Goal: Task Accomplishment & Management: Complete application form

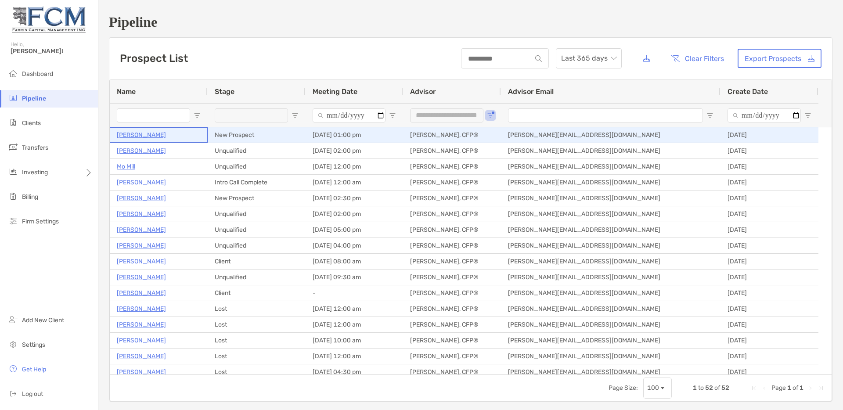
click at [143, 136] on p "[PERSON_NAME]" at bounding box center [141, 134] width 49 height 11
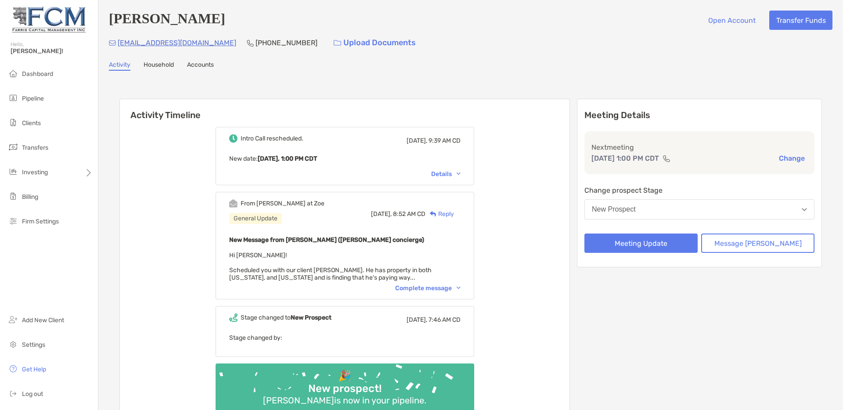
click at [442, 291] on div "Complete message" at bounding box center [427, 287] width 65 height 7
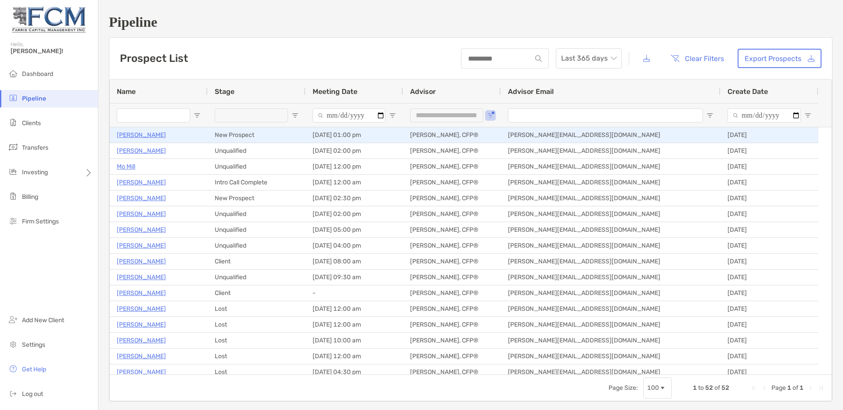
click at [154, 133] on p "[PERSON_NAME]" at bounding box center [141, 134] width 49 height 11
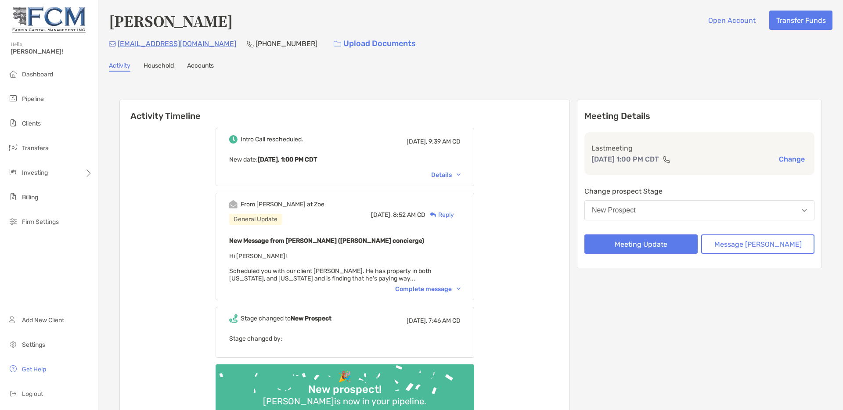
click at [670, 209] on button "New Prospect" at bounding box center [699, 210] width 230 height 20
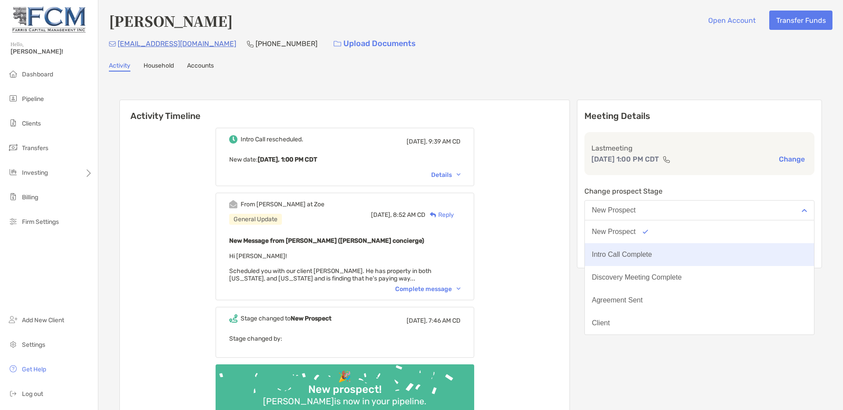
click at [650, 259] on button "Intro Call Complete" at bounding box center [699, 254] width 229 height 23
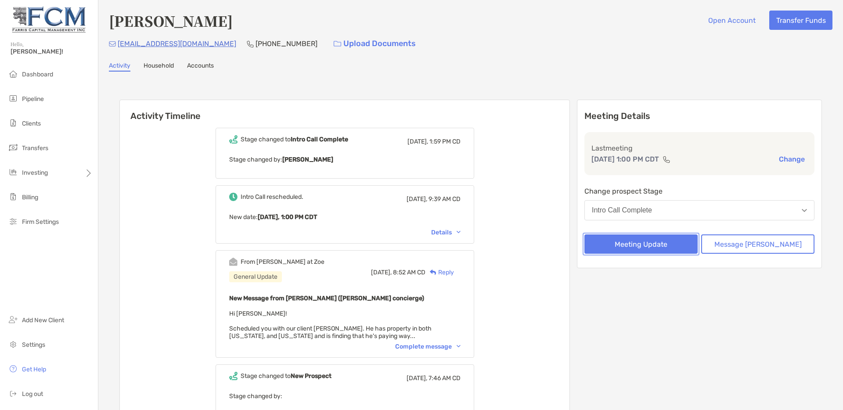
click at [654, 246] on button "Meeting Update" at bounding box center [640, 243] width 113 height 19
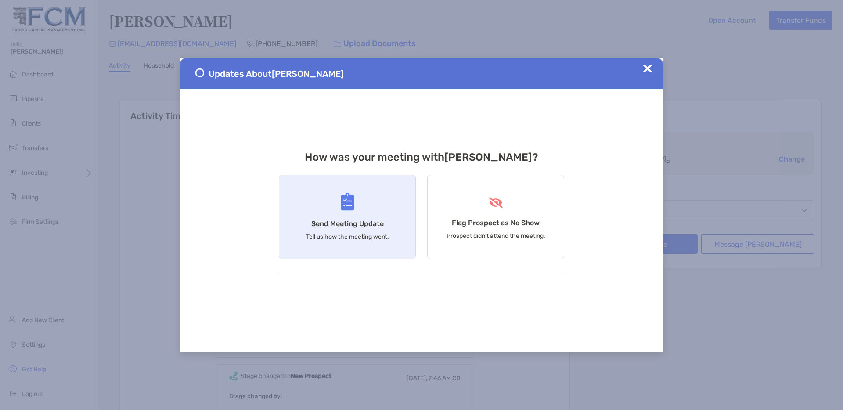
click at [339, 211] on div "Send Meeting Update Tell us how the meeting went." at bounding box center [347, 217] width 137 height 84
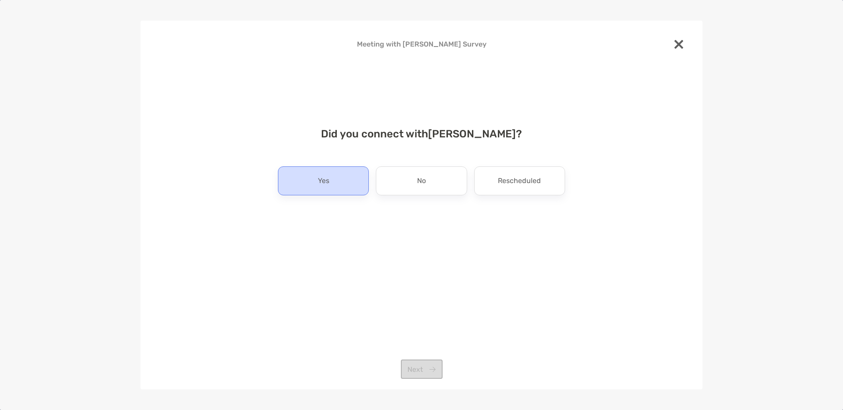
click at [321, 180] on p "Yes" at bounding box center [323, 181] width 11 height 14
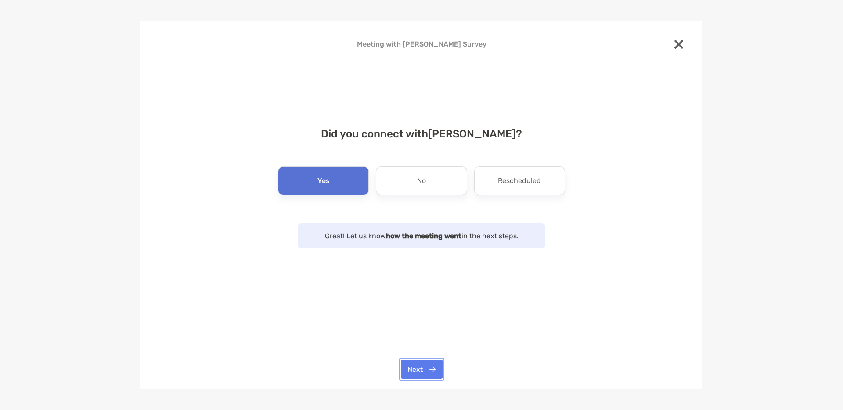
click at [425, 369] on button "Next" at bounding box center [422, 368] width 42 height 19
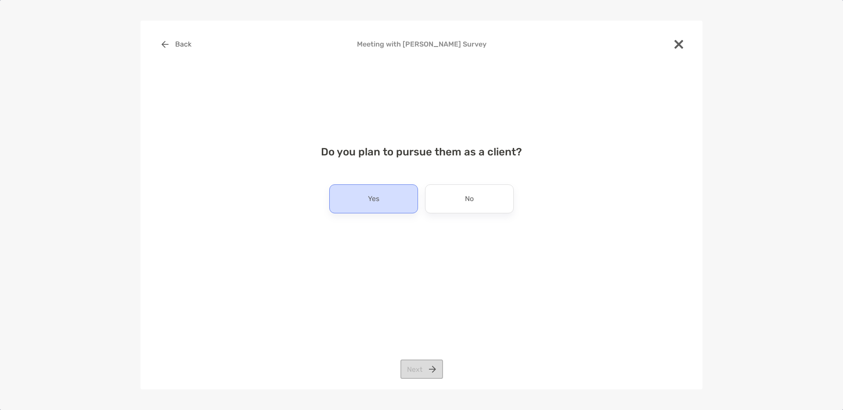
click at [398, 197] on div "Yes" at bounding box center [373, 198] width 89 height 29
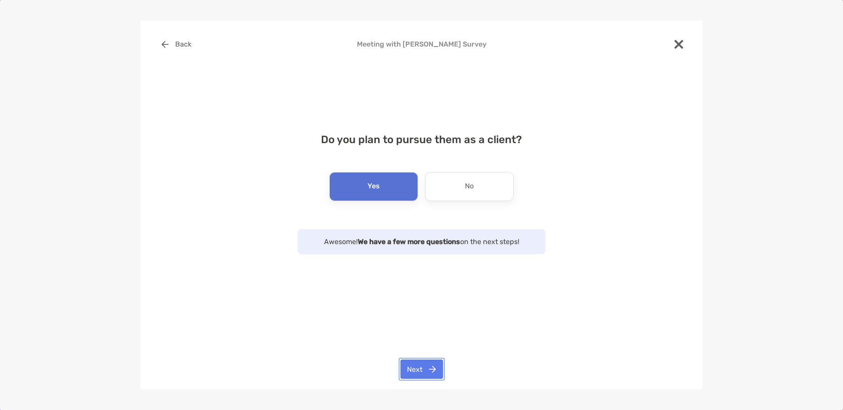
click at [418, 370] on button "Next" at bounding box center [421, 368] width 43 height 19
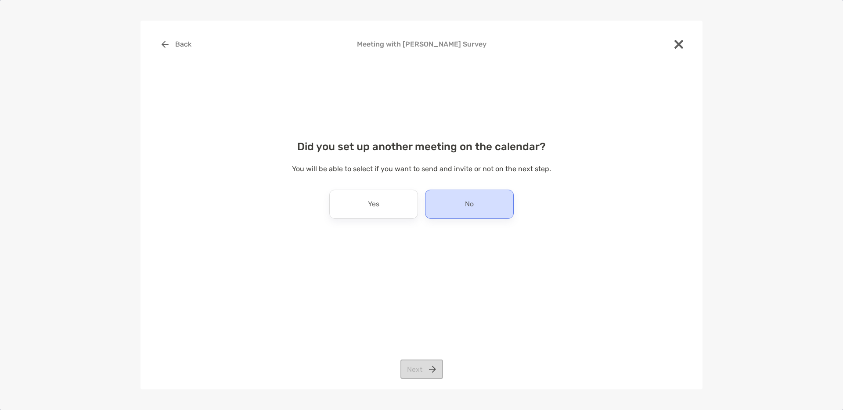
click at [461, 201] on div "No" at bounding box center [469, 204] width 89 height 29
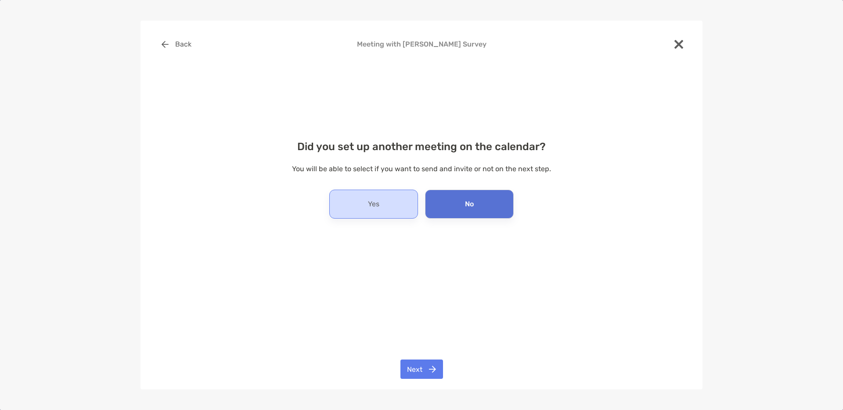
click at [397, 201] on div "Yes" at bounding box center [373, 204] width 89 height 29
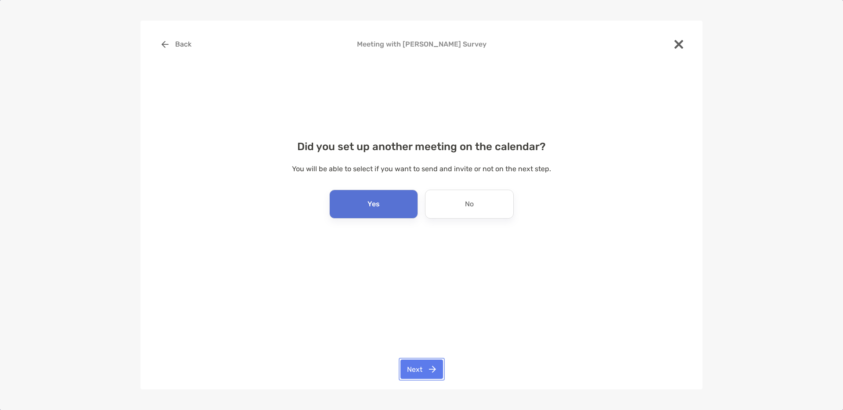
click at [414, 366] on button "Next" at bounding box center [421, 368] width 43 height 19
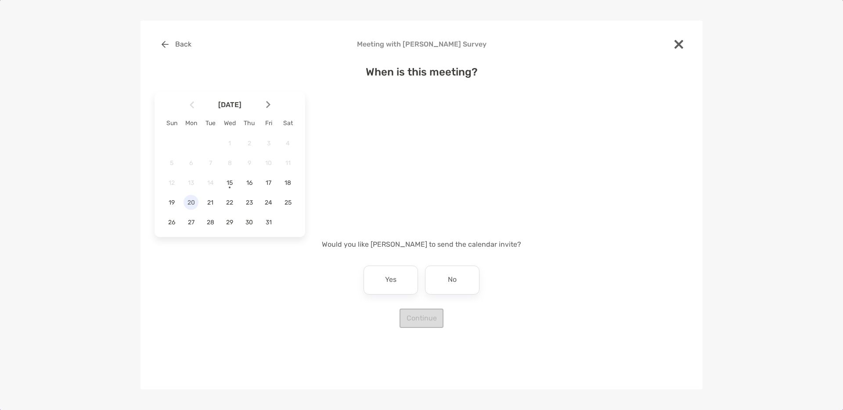
click at [190, 202] on span "20" at bounding box center [190, 202] width 15 height 7
click at [273, 319] on div "When is this meeting? [DATE] Sun Mon Tue Wed Thu Fri Sat 1 2 3 4 5 6 7 8 9 10 1…" at bounding box center [421, 191] width 534 height 273
click at [190, 202] on span "20" at bounding box center [190, 202] width 15 height 7
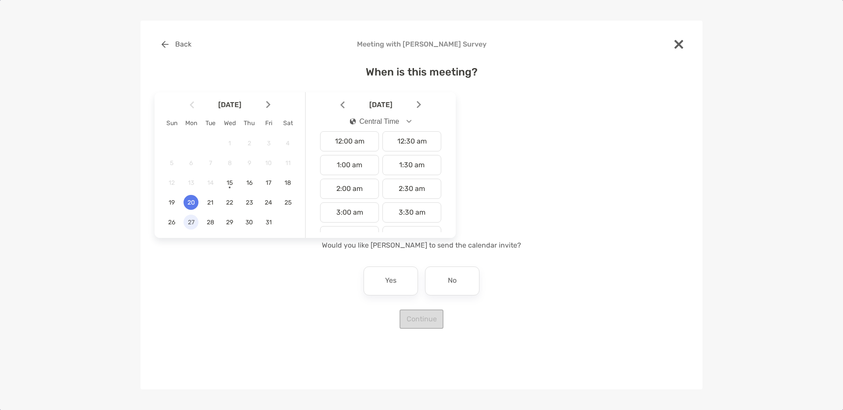
click at [193, 222] on span "27" at bounding box center [190, 222] width 15 height 7
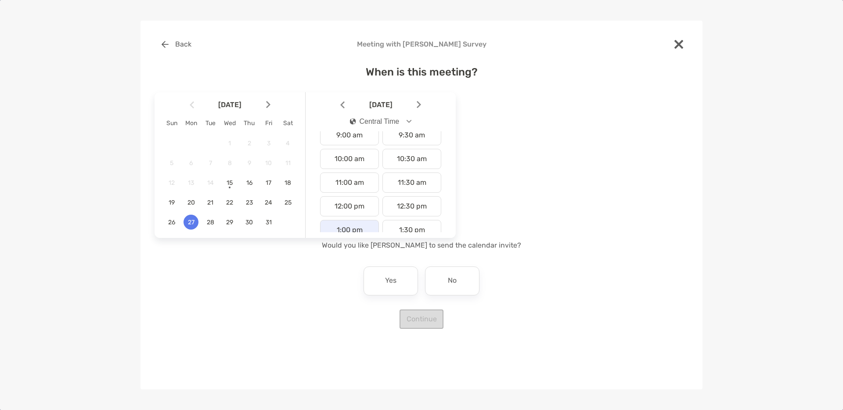
click at [349, 229] on div "1:00 pm" at bounding box center [349, 230] width 59 height 20
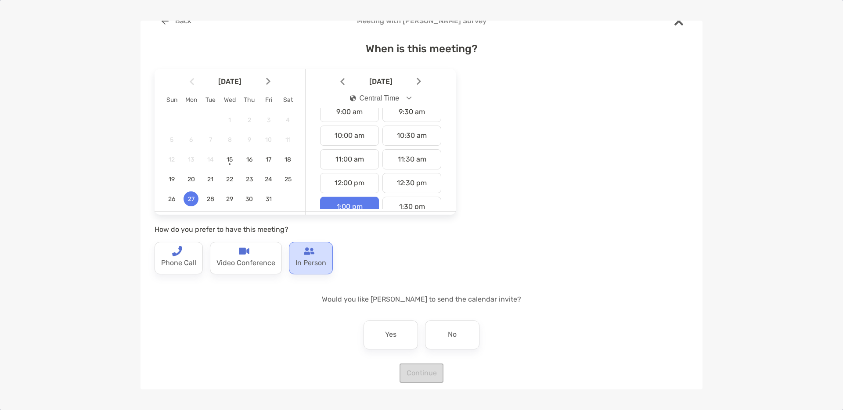
scroll to position [28, 0]
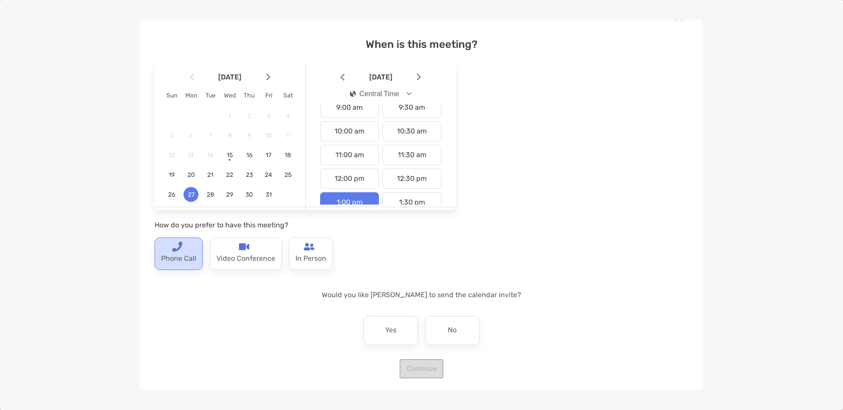
click at [181, 255] on p "Phone Call" at bounding box center [178, 259] width 35 height 14
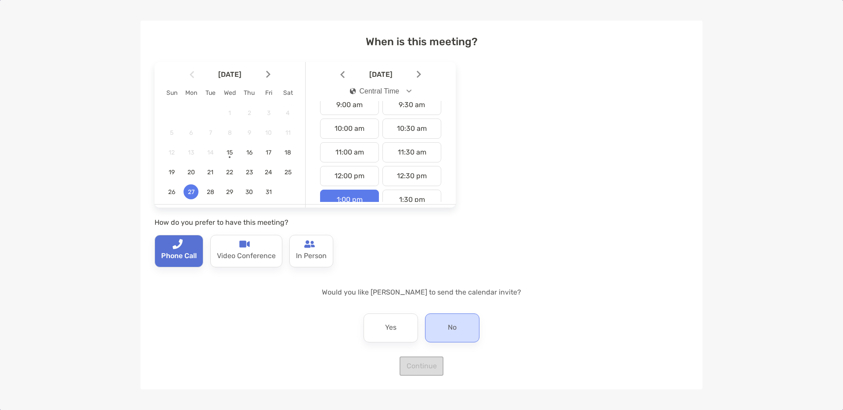
click at [448, 331] on p "No" at bounding box center [452, 328] width 9 height 14
click at [422, 366] on button "Continue" at bounding box center [421, 365] width 44 height 19
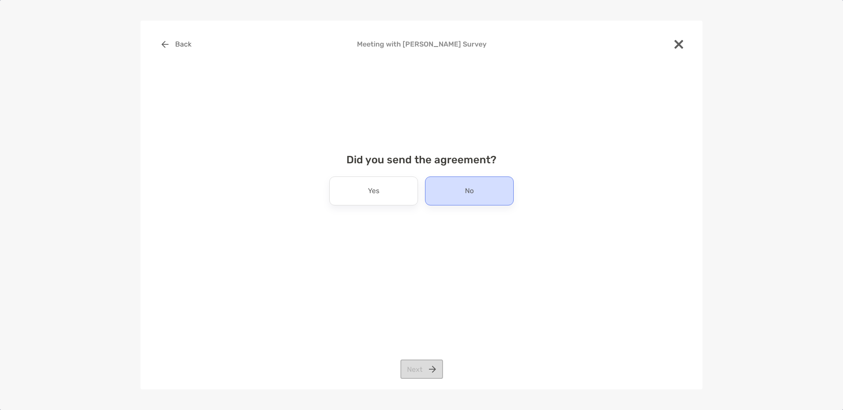
click at [461, 189] on div "No" at bounding box center [469, 190] width 89 height 29
click at [419, 367] on button "Next" at bounding box center [421, 368] width 43 height 19
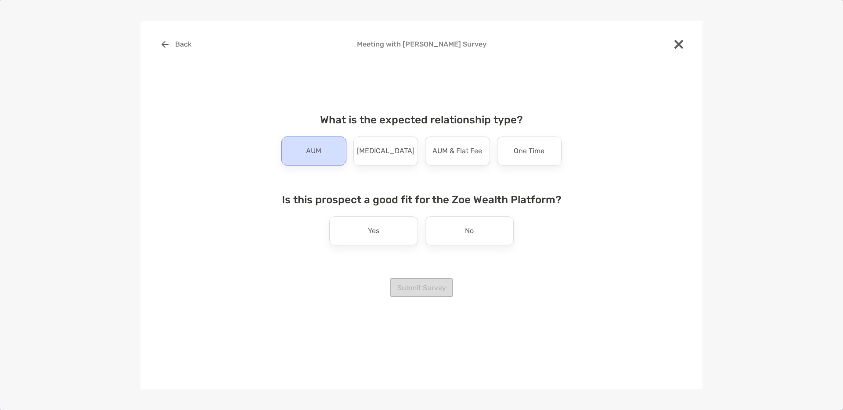
click at [334, 153] on div "AUM" at bounding box center [313, 150] width 65 height 29
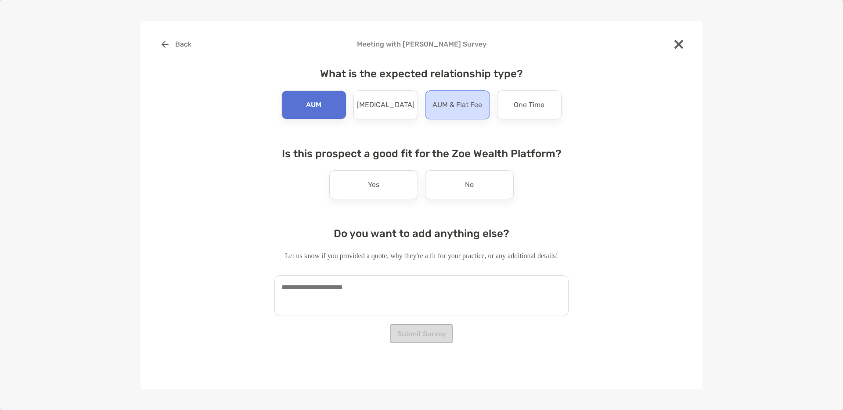
click at [455, 109] on p "AUM & Flat Fee" at bounding box center [457, 105] width 50 height 14
click at [381, 294] on textarea at bounding box center [421, 295] width 294 height 41
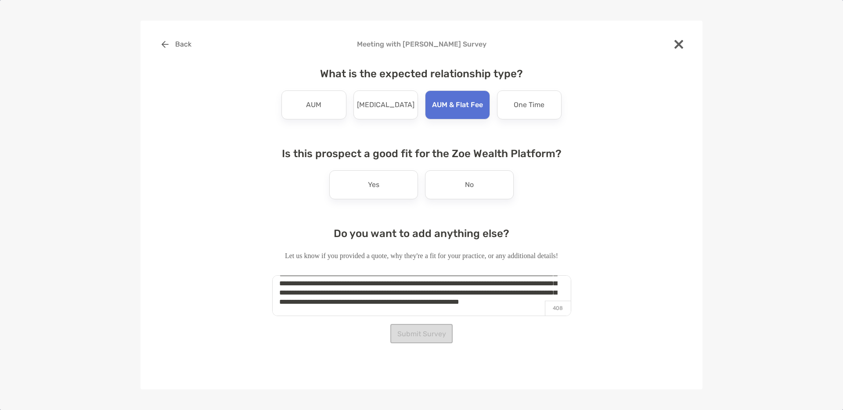
scroll to position [41, 0]
click at [533, 302] on textarea "**********" at bounding box center [421, 295] width 299 height 41
type textarea "**********"
click at [282, 190] on div "Yes No" at bounding box center [421, 184] width 287 height 29
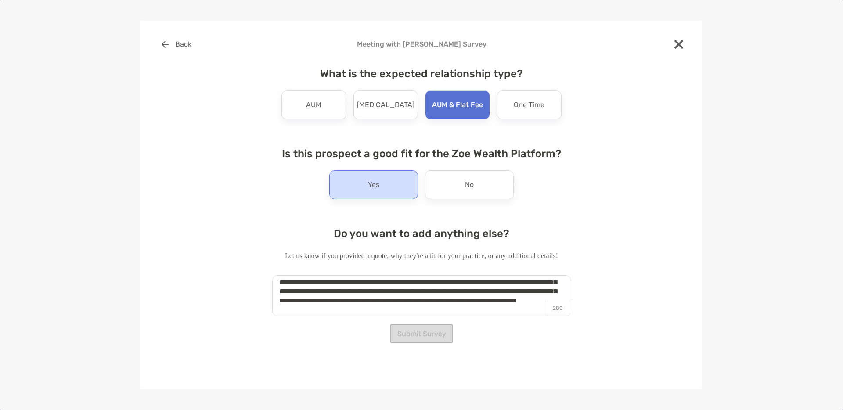
click at [387, 187] on div "Yes" at bounding box center [373, 184] width 89 height 29
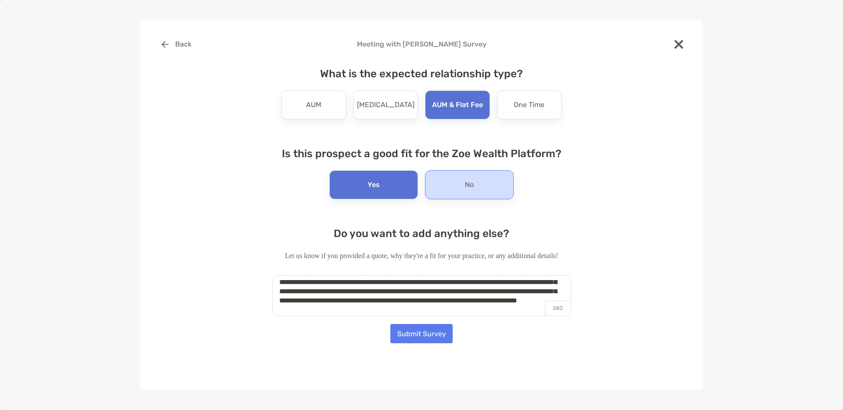
click at [443, 187] on div "No" at bounding box center [469, 184] width 89 height 29
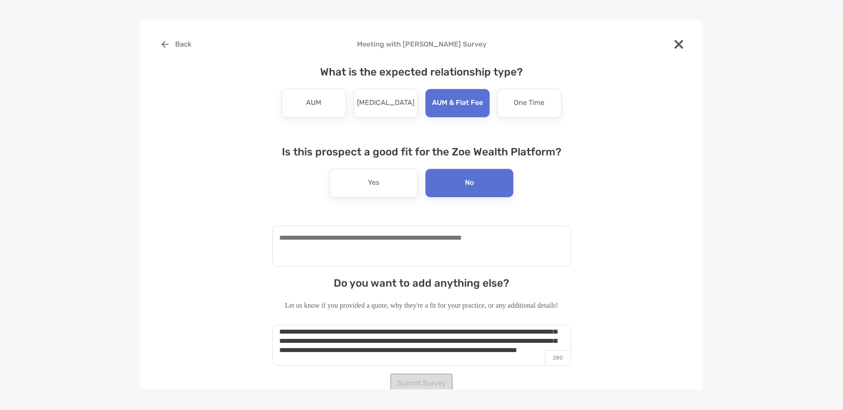
click at [293, 241] on textarea at bounding box center [421, 246] width 299 height 41
click at [276, 237] on textarea "**********" at bounding box center [421, 246] width 299 height 41
click at [318, 247] on textarea "**********" at bounding box center [421, 246] width 299 height 41
click at [298, 237] on textarea "**********" at bounding box center [421, 246] width 299 height 41
click at [472, 237] on textarea "**********" at bounding box center [421, 246] width 299 height 41
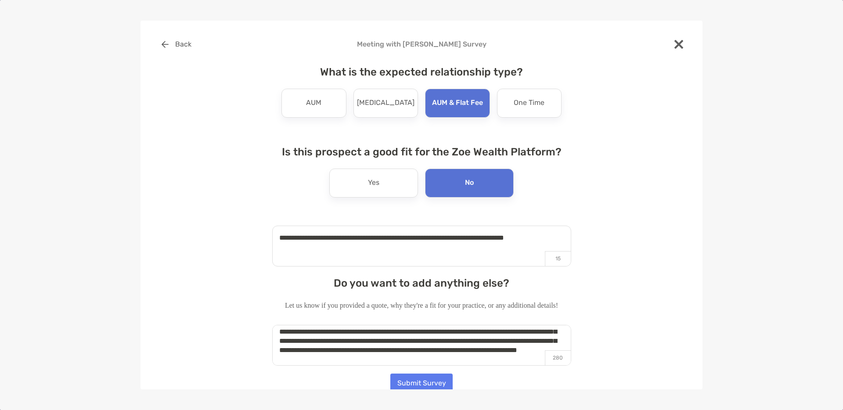
click at [311, 238] on textarea "**********" at bounding box center [421, 246] width 299 height 41
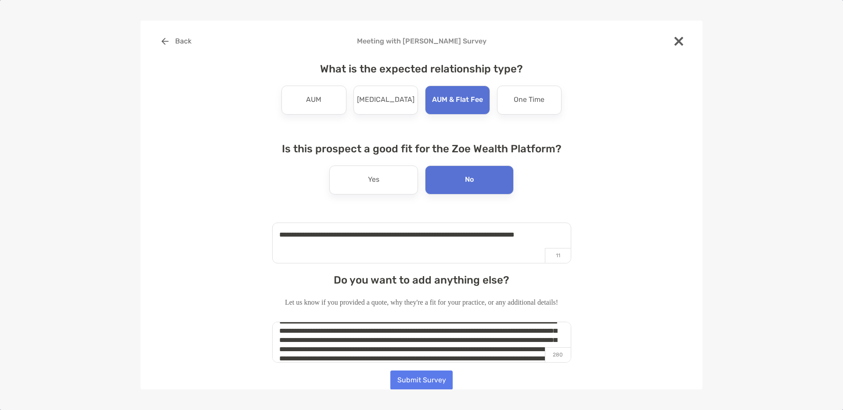
scroll to position [0, 0]
type textarea "**********"
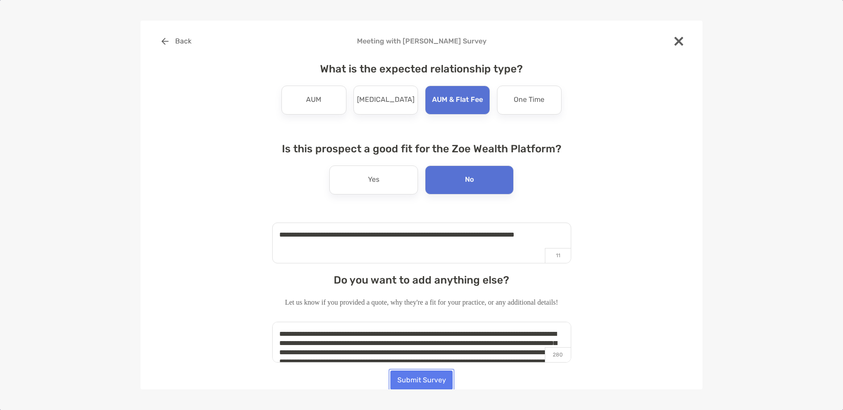
click at [418, 380] on button "Submit Survey" at bounding box center [421, 379] width 62 height 19
